Goal: Find specific page/section

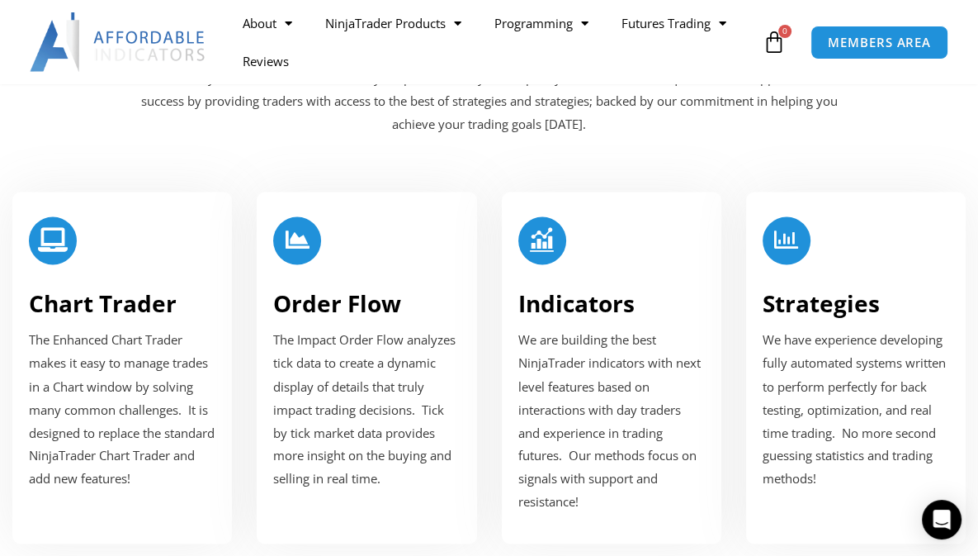
scroll to position [2081, 0]
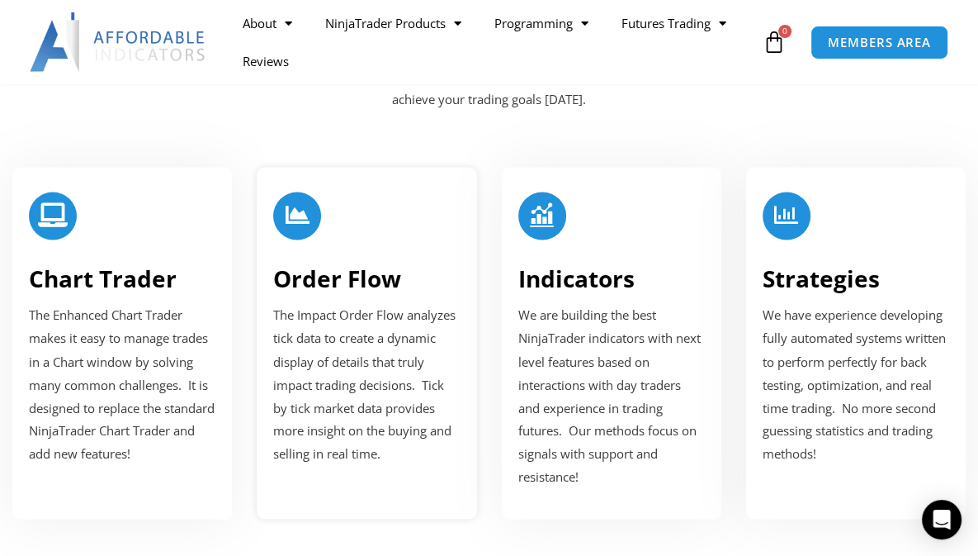
click at [336, 294] on link "Order Flow" at bounding box center [337, 278] width 128 height 31
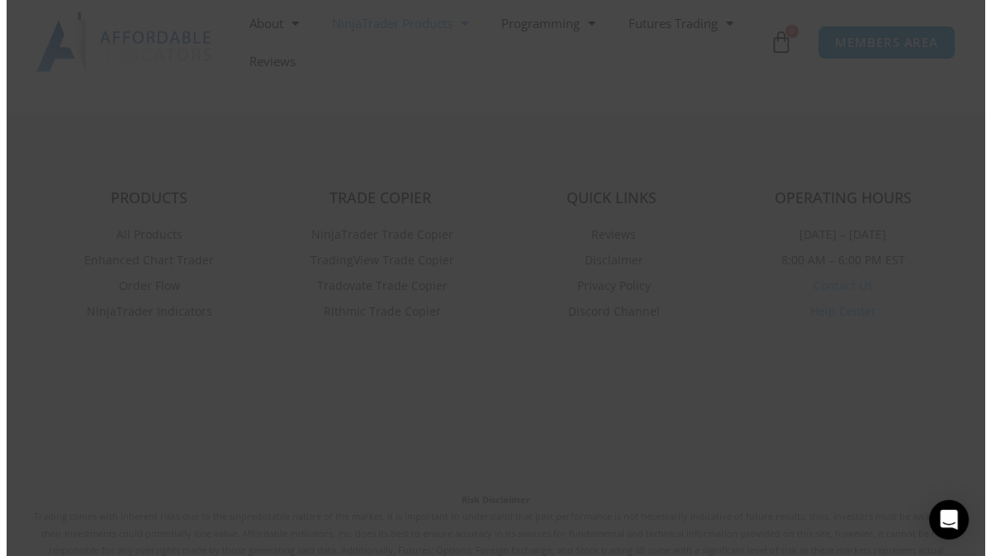
scroll to position [3643, 0]
